Goal: Task Accomplishment & Management: Manage account settings

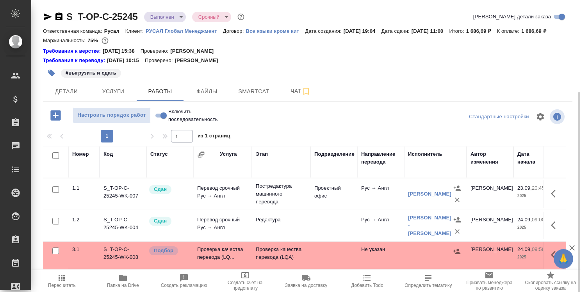
scroll to position [0, 93]
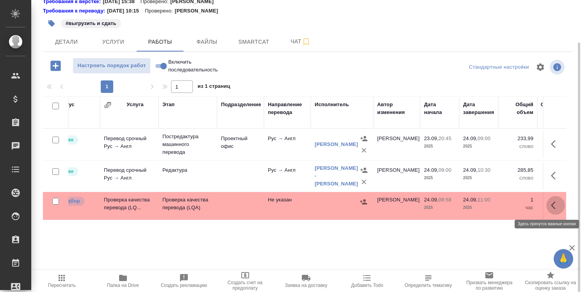
click at [551, 205] on icon "button" at bounding box center [552, 205] width 5 height 8
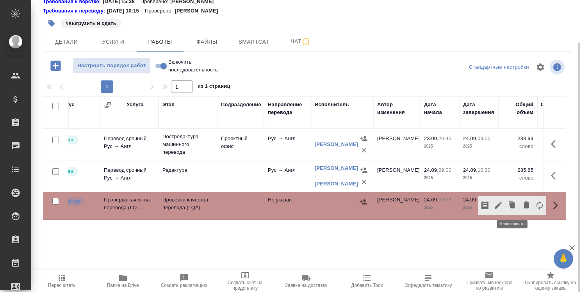
click at [513, 204] on icon "button" at bounding box center [512, 205] width 5 height 6
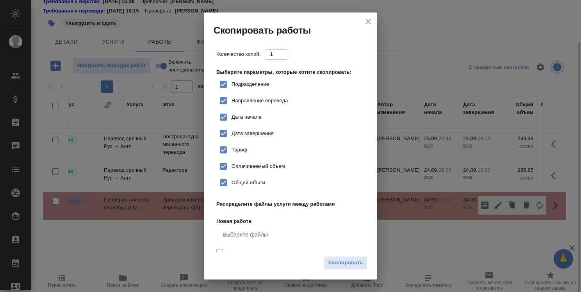
checkbox input "true"
click at [345, 264] on span "Скопировать" at bounding box center [345, 262] width 35 height 9
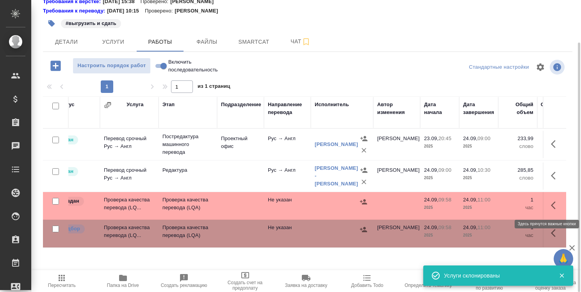
click at [549, 206] on button "button" at bounding box center [555, 205] width 19 height 19
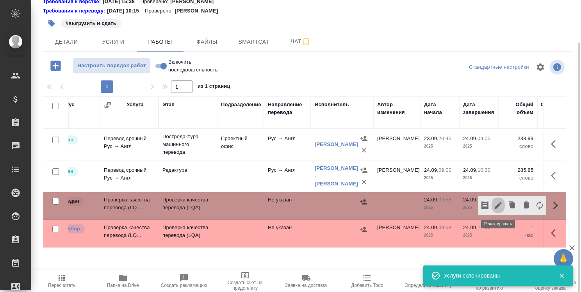
click at [496, 206] on icon "button" at bounding box center [497, 205] width 7 height 7
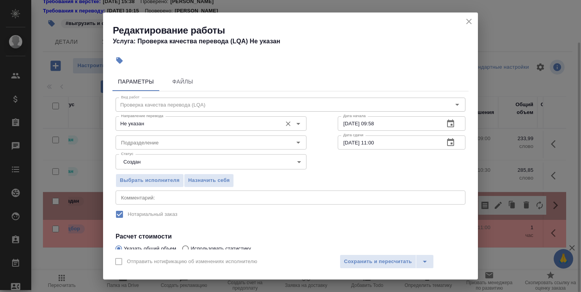
click at [247, 122] on input "Не указан" at bounding box center [198, 123] width 160 height 9
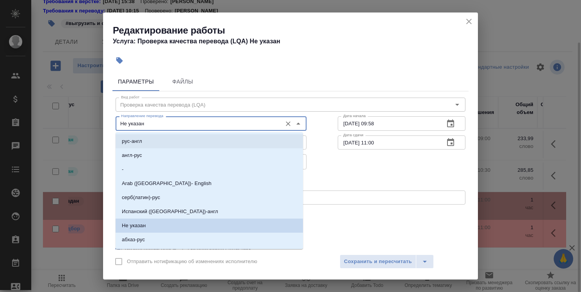
click at [245, 144] on li "рус-англ" at bounding box center [208, 141] width 187 height 14
type input "рус-англ"
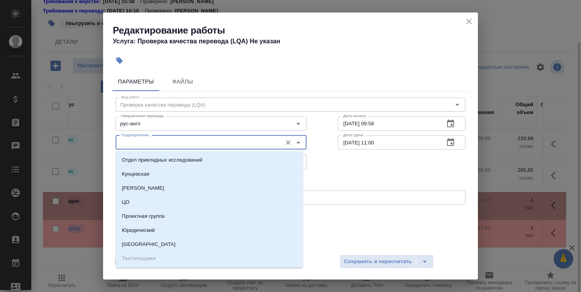
click at [244, 144] on input "Подразделение" at bounding box center [198, 142] width 160 height 9
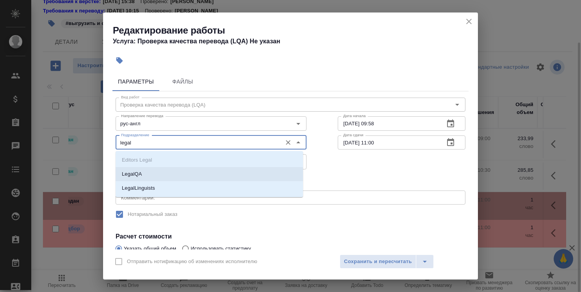
click at [234, 169] on li "LegalQA" at bounding box center [208, 174] width 187 height 14
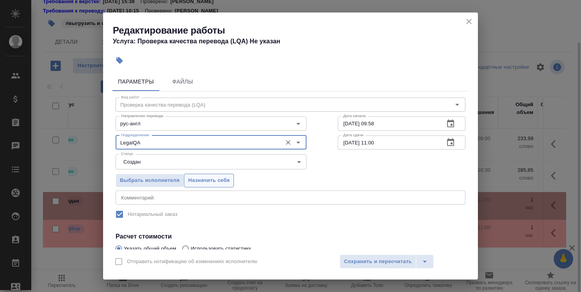
type input "LegalQA"
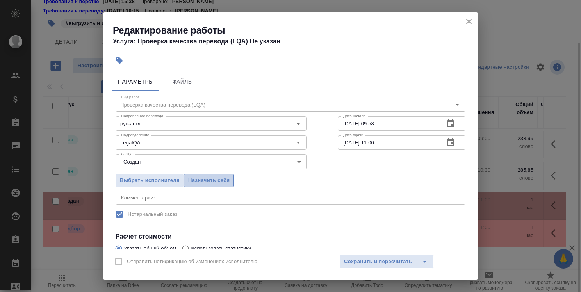
click at [224, 181] on span "Назначить себя" at bounding box center [208, 180] width 41 height 9
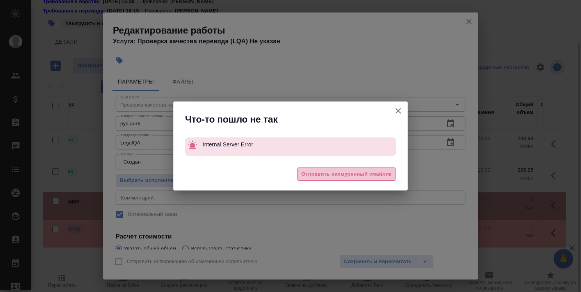
click at [337, 176] on span "Отправить нахмуренный смайлик" at bounding box center [346, 174] width 90 height 9
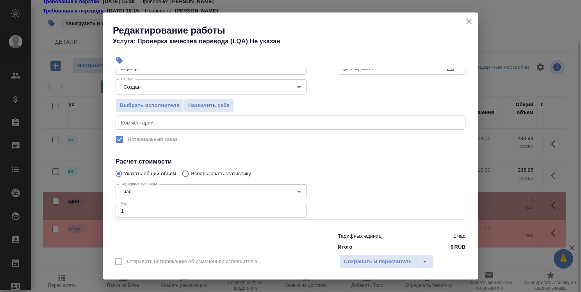
scroll to position [78, 0]
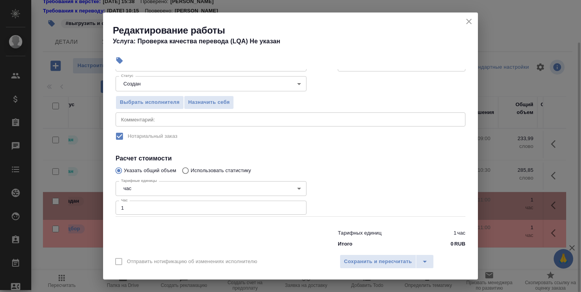
click at [183, 206] on input "1" at bounding box center [210, 208] width 191 height 14
type input "0"
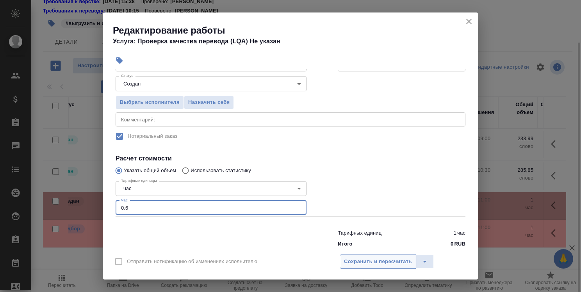
type input "0.6"
click at [367, 264] on span "Сохранить и пересчитать" at bounding box center [378, 261] width 68 height 9
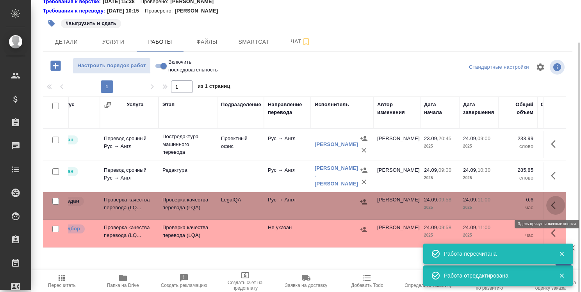
click at [554, 203] on icon "button" at bounding box center [554, 205] width 9 height 9
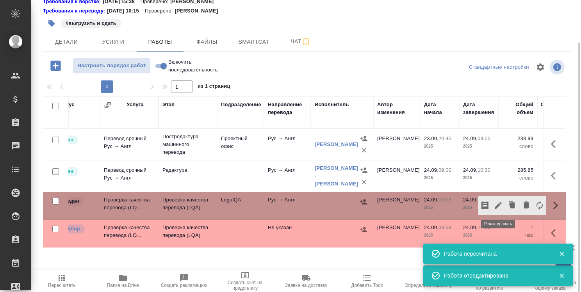
click at [497, 206] on icon "button" at bounding box center [497, 205] width 7 height 7
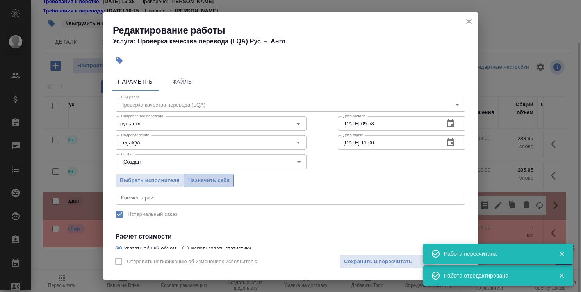
click at [220, 181] on span "Назначить себя" at bounding box center [208, 180] width 41 height 9
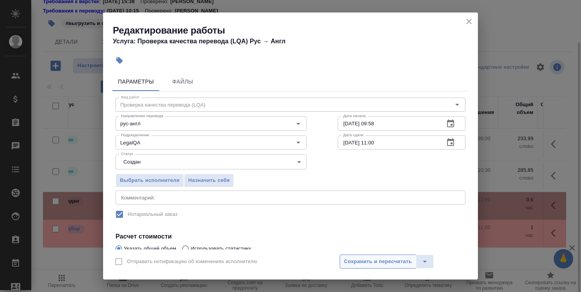
click at [387, 263] on span "Сохранить и пересчитать" at bounding box center [378, 261] width 68 height 9
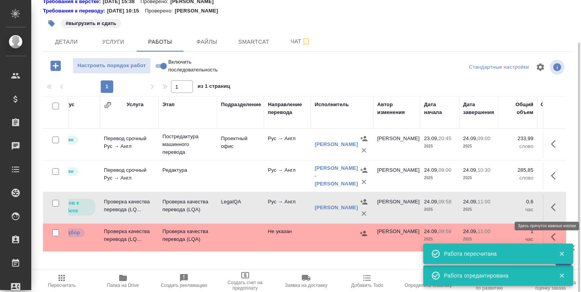
click at [554, 208] on icon "button" at bounding box center [554, 206] width 9 height 9
click at [498, 208] on icon "button" at bounding box center [497, 207] width 7 height 7
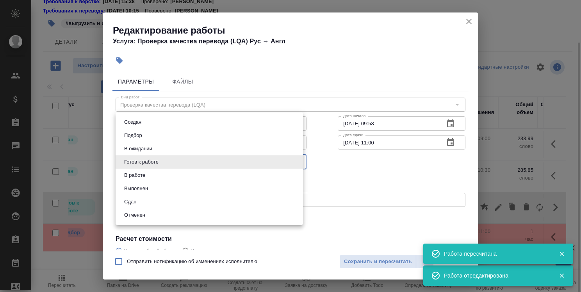
click at [295, 164] on body "🙏 .cls-1 fill:#fff; AWATERA Strelnikova Olga Клиенты Спецификации Заказы 0 Чаты…" at bounding box center [290, 146] width 581 height 292
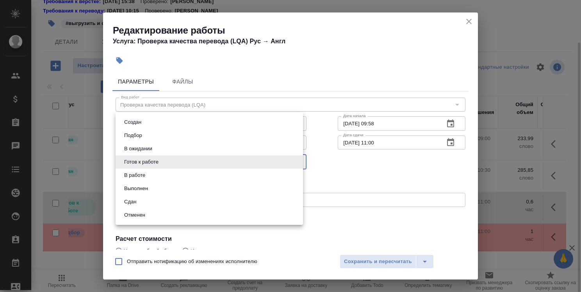
click at [223, 200] on li "Сдан" at bounding box center [208, 201] width 187 height 13
type input "closed"
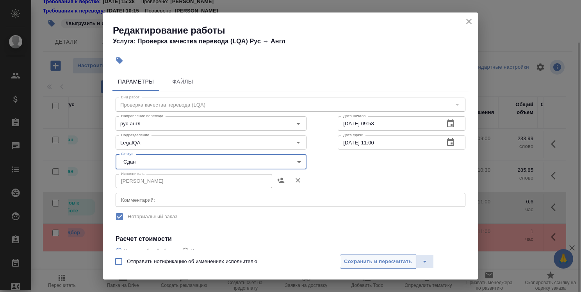
click at [392, 262] on span "Сохранить и пересчитать" at bounding box center [378, 261] width 68 height 9
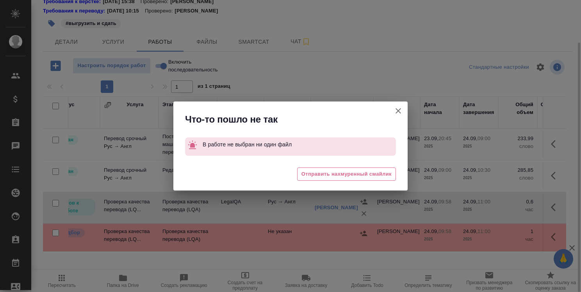
click at [398, 110] on icon "button" at bounding box center [397, 110] width 5 height 5
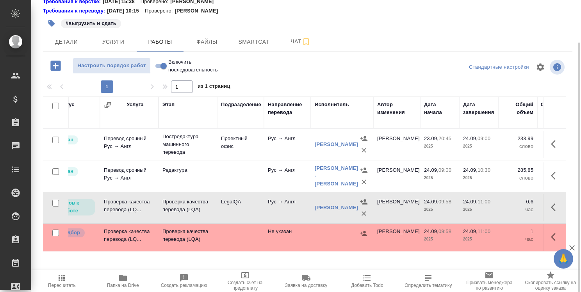
click at [158, 66] on input "Включить последовательность" at bounding box center [163, 65] width 28 height 9
checkbox input "true"
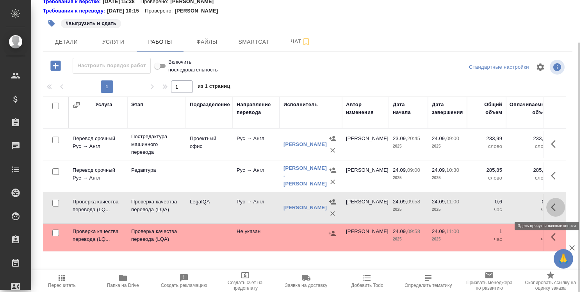
click at [552, 204] on icon "button" at bounding box center [554, 206] width 9 height 9
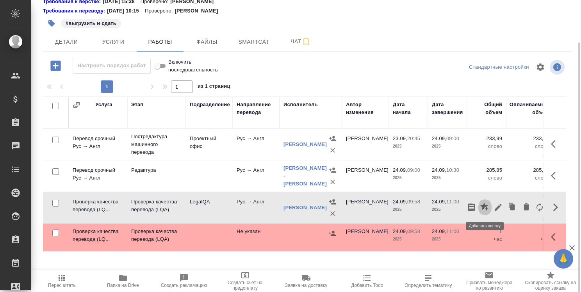
click at [491, 206] on button "button" at bounding box center [484, 207] width 13 height 19
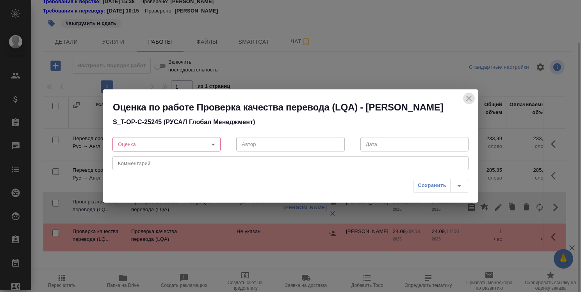
click at [468, 94] on icon "close" at bounding box center [468, 98] width 9 height 9
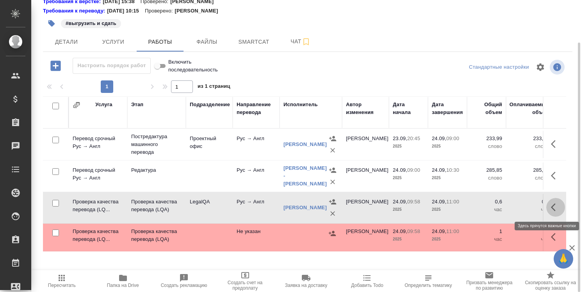
click at [554, 204] on icon "button" at bounding box center [554, 206] width 9 height 9
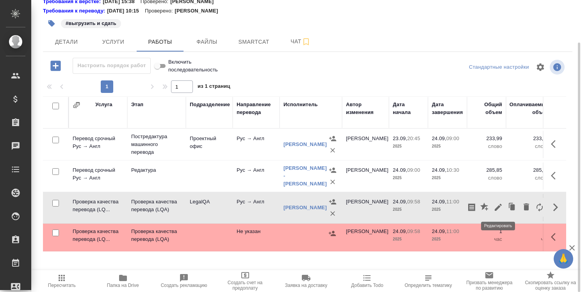
click at [498, 206] on icon "button" at bounding box center [497, 207] width 7 height 7
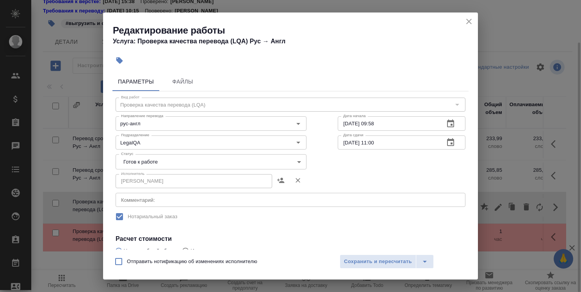
click at [266, 163] on body "🙏 .cls-1 fill:#fff; AWATERA Strelnikova Olga Клиенты Спецификации Заказы 0 Чаты…" at bounding box center [290, 146] width 581 height 292
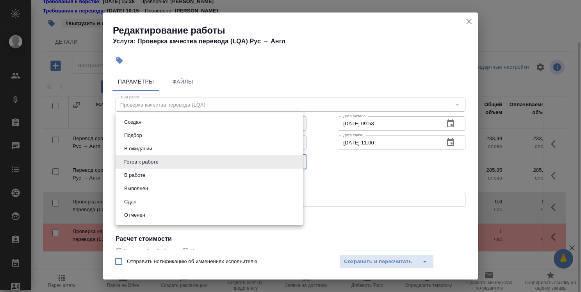
click at [243, 203] on li "Сдан" at bounding box center [208, 201] width 187 height 13
type input "closed"
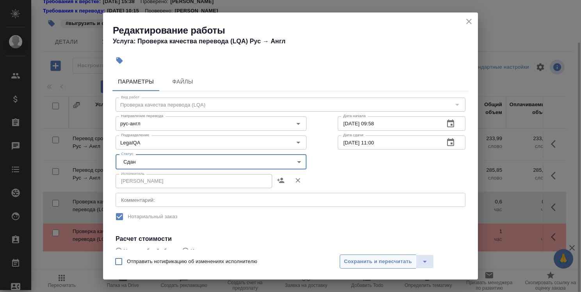
click at [382, 258] on span "Сохранить и пересчитать" at bounding box center [378, 261] width 68 height 9
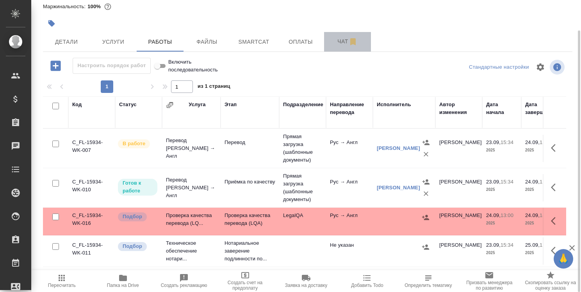
click at [343, 43] on span "Чат" at bounding box center [346, 42] width 37 height 10
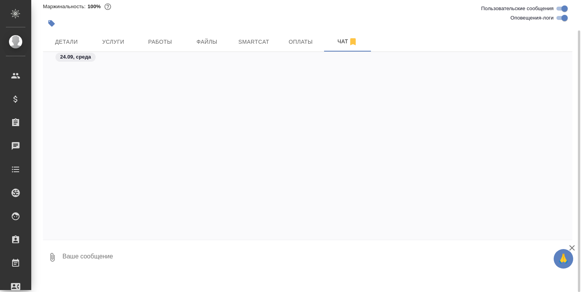
scroll to position [2111, 0]
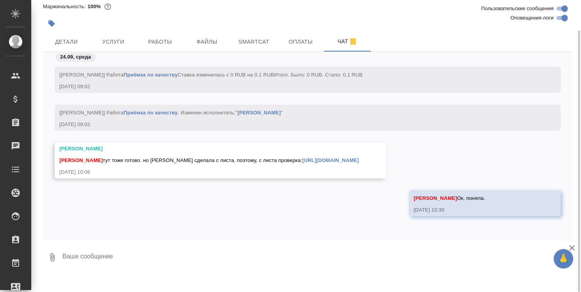
click at [302, 159] on link "https://drive.awatera.com/apps/files/files/10467682?dir=/Shares/FL_C/Orders/C_F…" at bounding box center [330, 160] width 57 height 6
click at [60, 42] on span "Детали" at bounding box center [66, 42] width 37 height 10
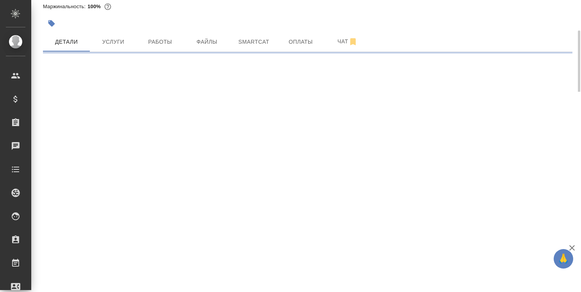
select select "RU"
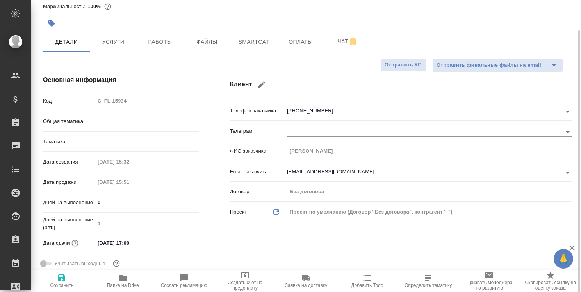
type textarea "x"
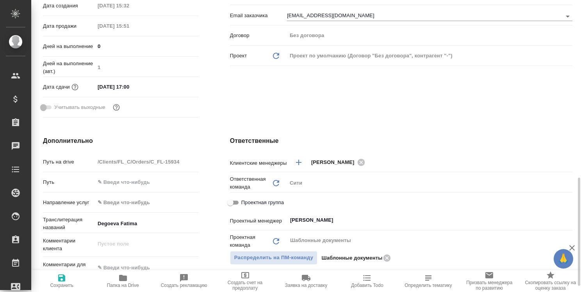
scroll to position [307, 0]
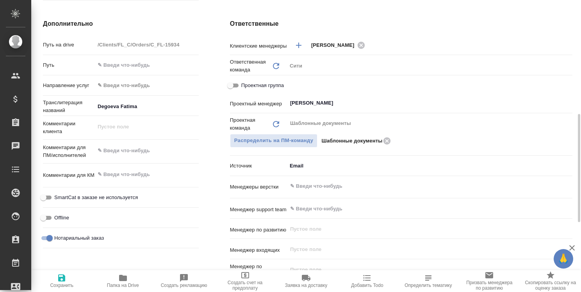
type textarea "x"
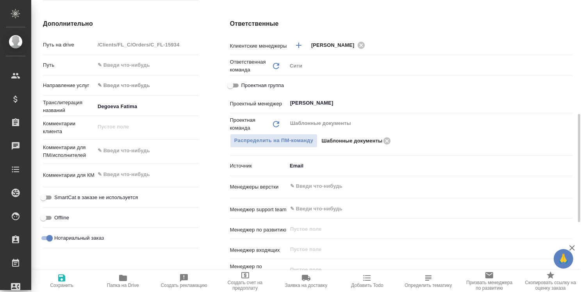
type textarea "x"
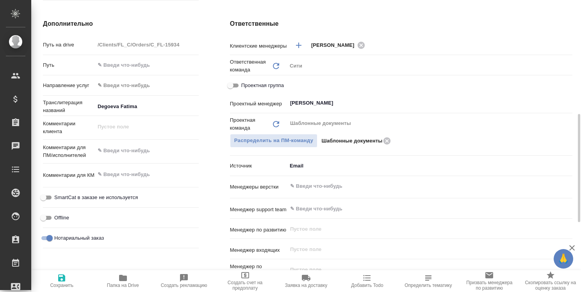
type textarea "x"
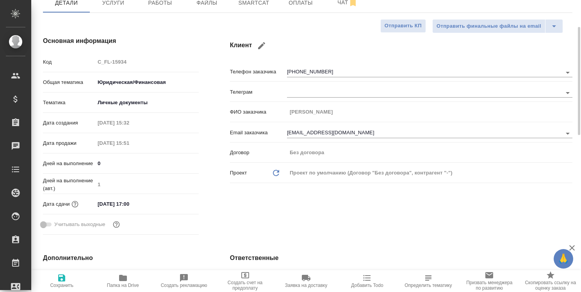
scroll to position [0, 0]
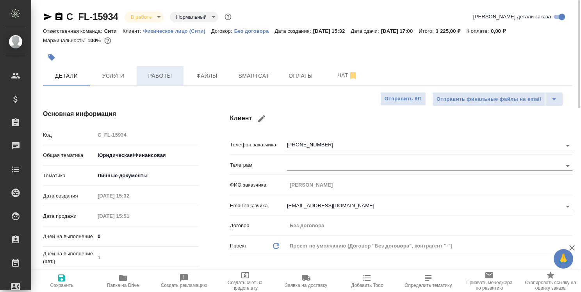
click at [163, 73] on span "Работы" at bounding box center [159, 76] width 37 height 10
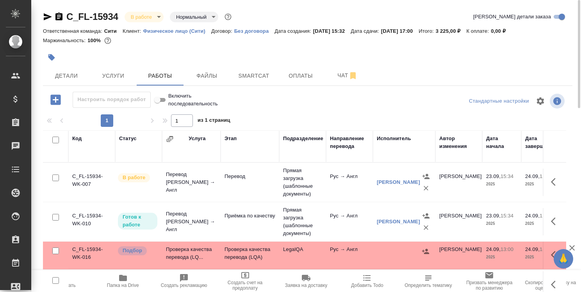
click at [209, 174] on td "Перевод [PERSON_NAME] → Англ" at bounding box center [191, 182] width 59 height 31
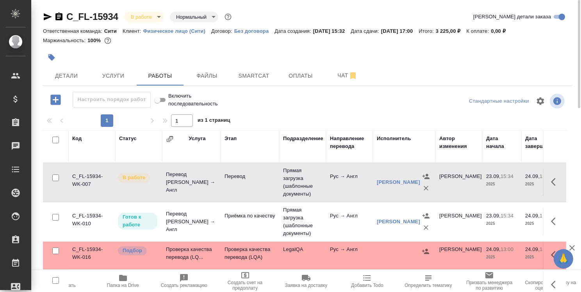
click at [209, 174] on td "Перевод [PERSON_NAME] → Англ" at bounding box center [191, 182] width 59 height 31
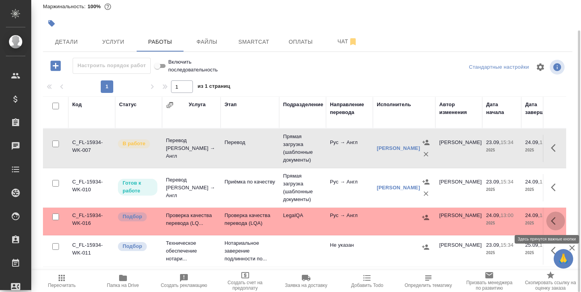
click at [550, 220] on icon "button" at bounding box center [552, 221] width 5 height 8
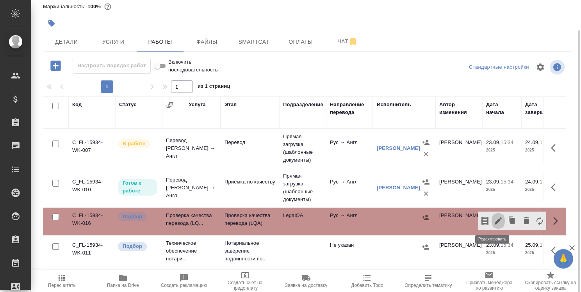
click at [494, 219] on icon "button" at bounding box center [497, 220] width 7 height 7
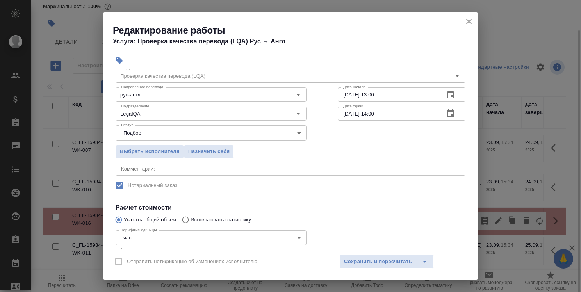
scroll to position [78, 0]
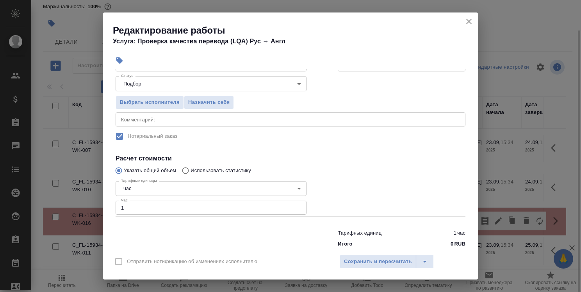
click at [173, 209] on input "1" at bounding box center [210, 208] width 191 height 14
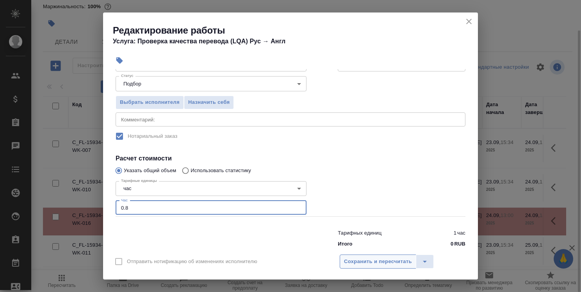
type input "0.8"
click at [373, 264] on span "Сохранить и пересчитать" at bounding box center [378, 261] width 68 height 9
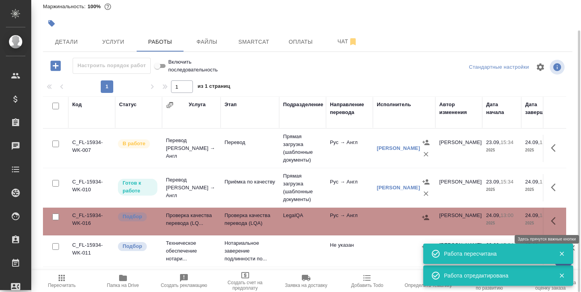
click at [550, 222] on icon "button" at bounding box center [554, 220] width 9 height 9
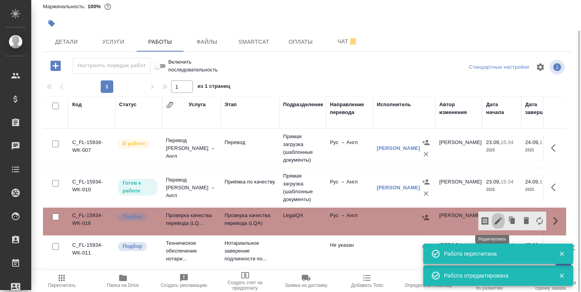
click at [493, 219] on icon "button" at bounding box center [497, 220] width 9 height 9
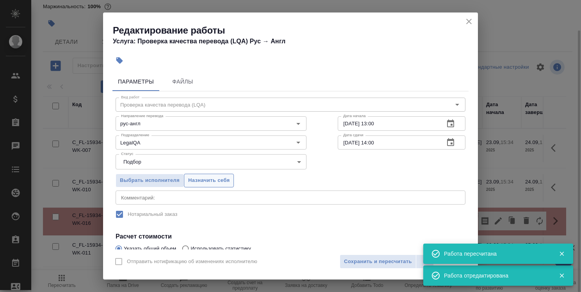
click at [207, 183] on span "Назначить себя" at bounding box center [208, 180] width 41 height 9
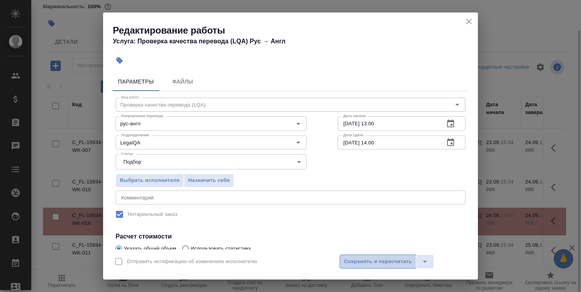
click at [371, 261] on span "Сохранить и пересчитать" at bounding box center [378, 261] width 68 height 9
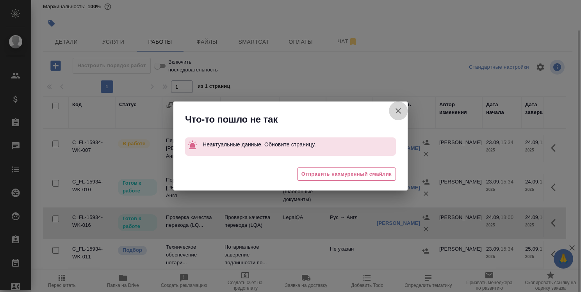
click at [399, 112] on icon "button" at bounding box center [397, 110] width 5 height 5
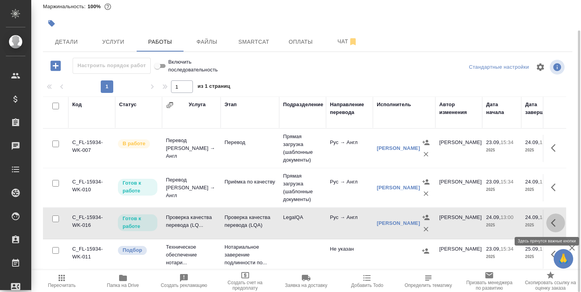
click at [550, 220] on icon "button" at bounding box center [554, 222] width 9 height 9
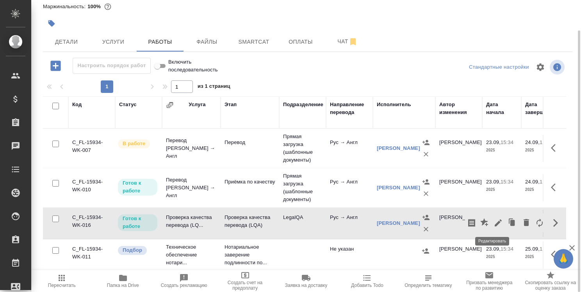
click at [494, 222] on icon "button" at bounding box center [497, 222] width 7 height 7
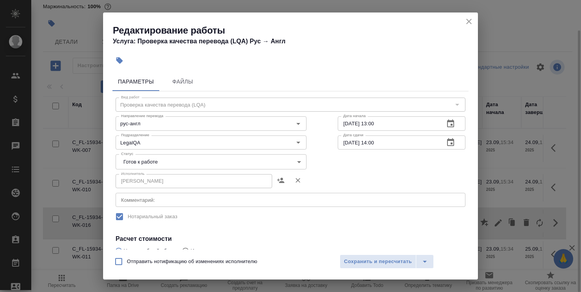
click at [234, 163] on body "🙏 .cls-1 fill:#fff; AWATERA Strelnikova Olga Клиенты Спецификации Заказы 0 Чаты…" at bounding box center [290, 146] width 581 height 292
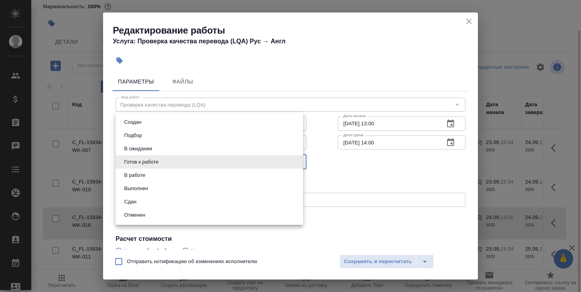
click at [217, 200] on li "Сдан" at bounding box center [208, 201] width 187 height 13
type input "closed"
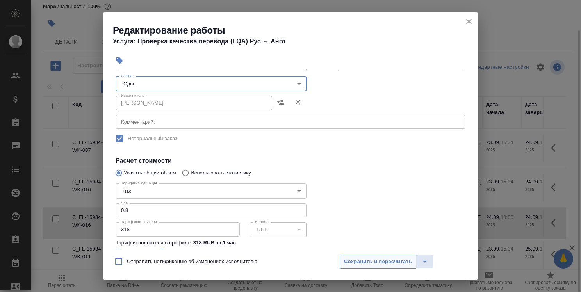
click at [364, 263] on span "Сохранить и пересчитать" at bounding box center [378, 261] width 68 height 9
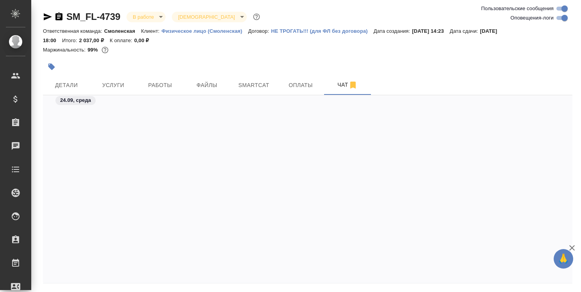
scroll to position [2487, 0]
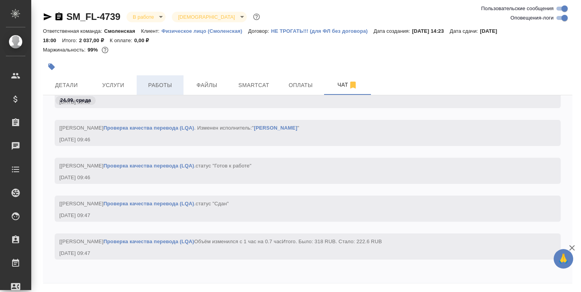
click at [160, 89] on span "Работы" at bounding box center [159, 85] width 37 height 10
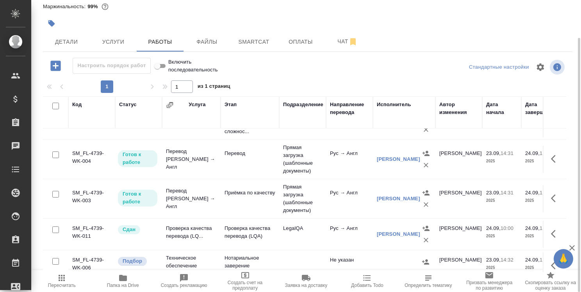
scroll to position [36, 0]
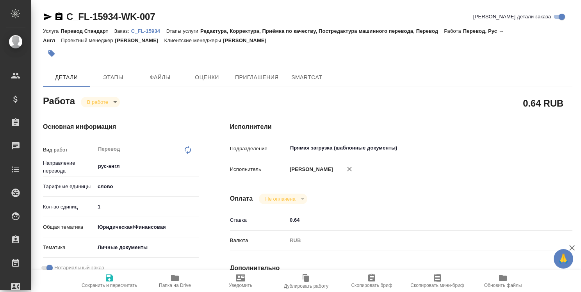
type textarea "x"
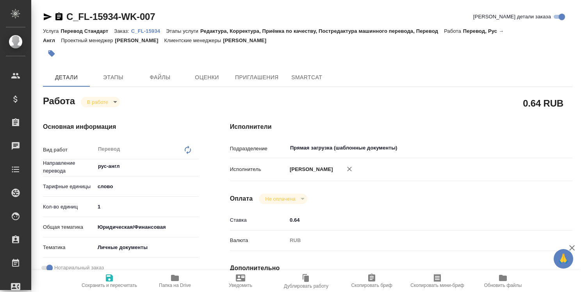
type textarea "x"
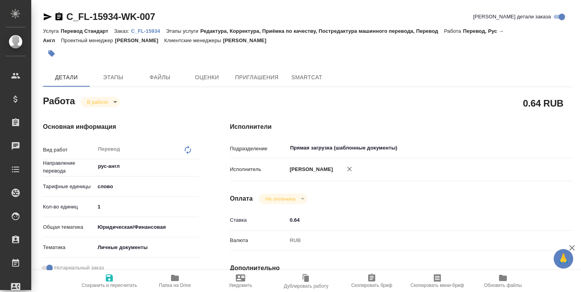
type textarea "x"
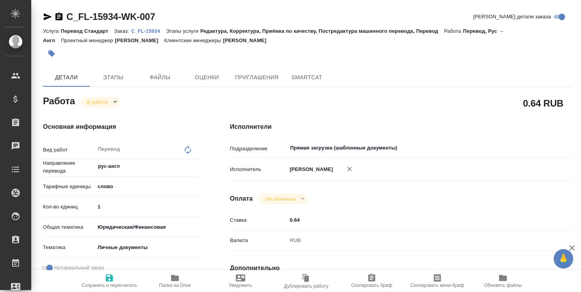
type textarea "x"
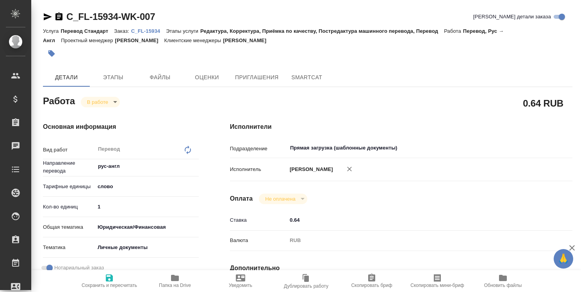
type textarea "x"
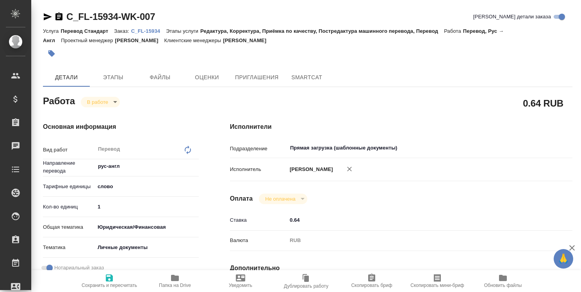
click at [47, 16] on icon "button" at bounding box center [48, 16] width 8 height 7
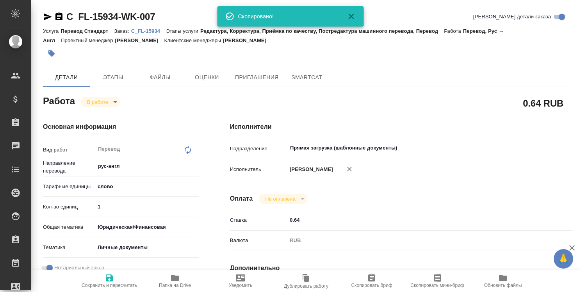
type textarea "x"
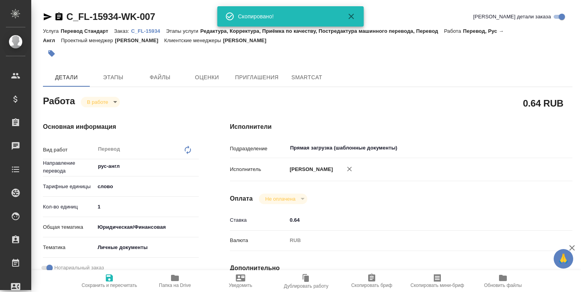
type textarea "x"
